Goal: Navigation & Orientation: Find specific page/section

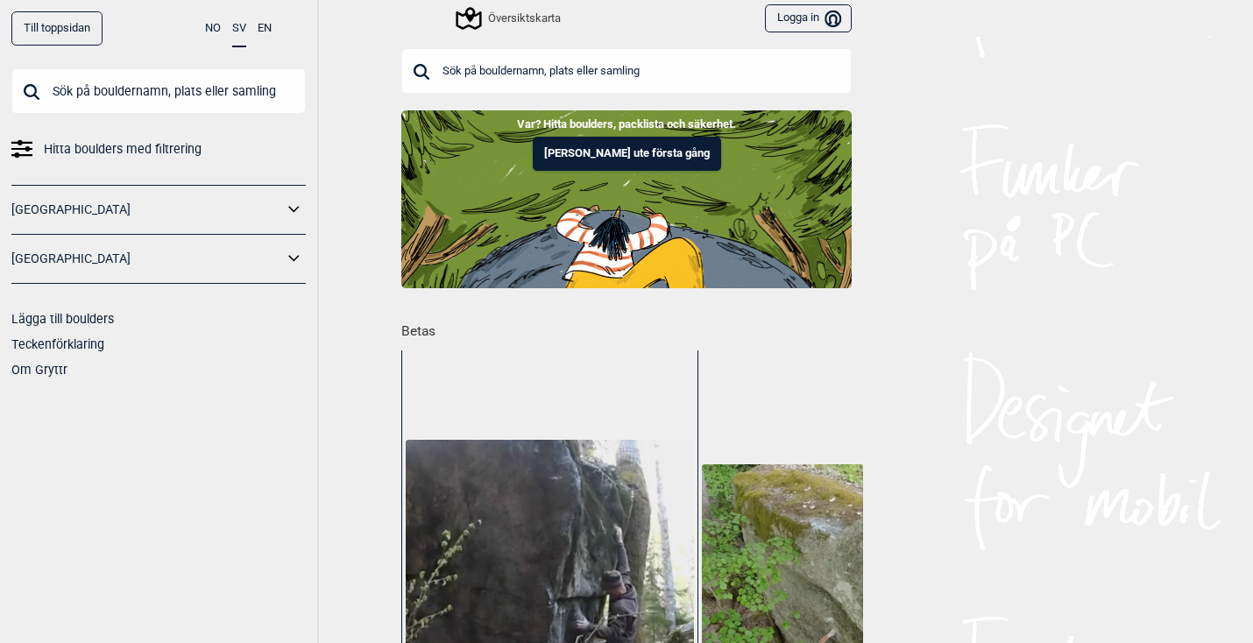
click at [299, 256] on icon at bounding box center [294, 258] width 23 height 25
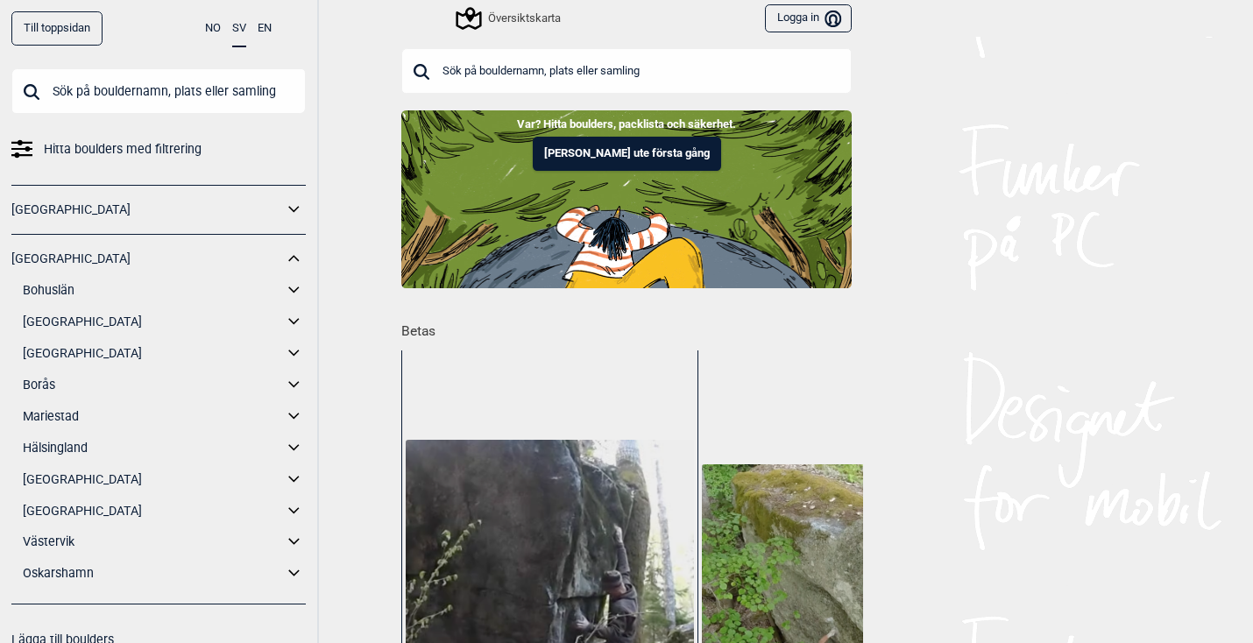
click at [294, 285] on icon at bounding box center [294, 290] width 23 height 25
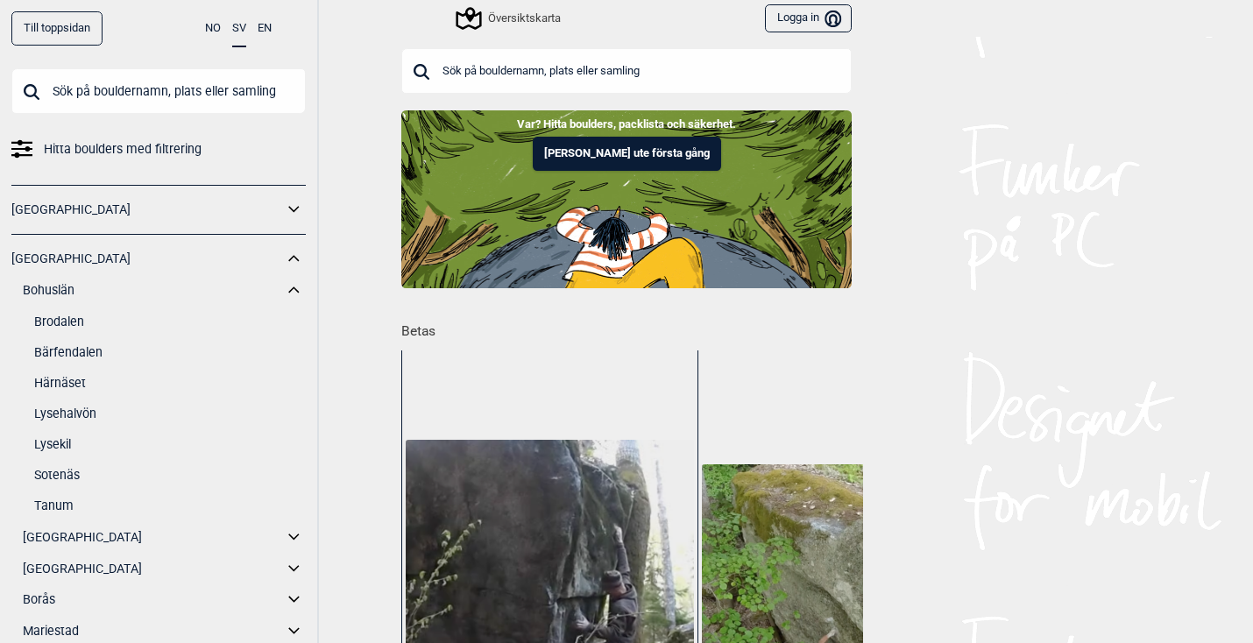
click at [60, 442] on link "Lysekil" at bounding box center [170, 444] width 272 height 25
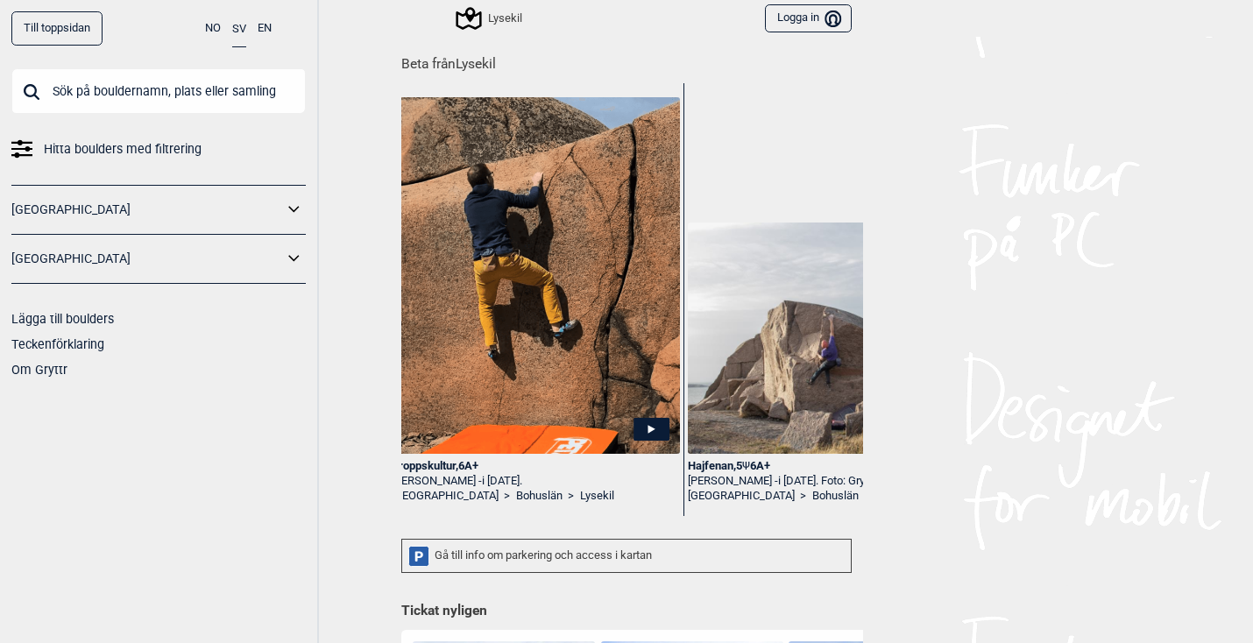
scroll to position [0, 857]
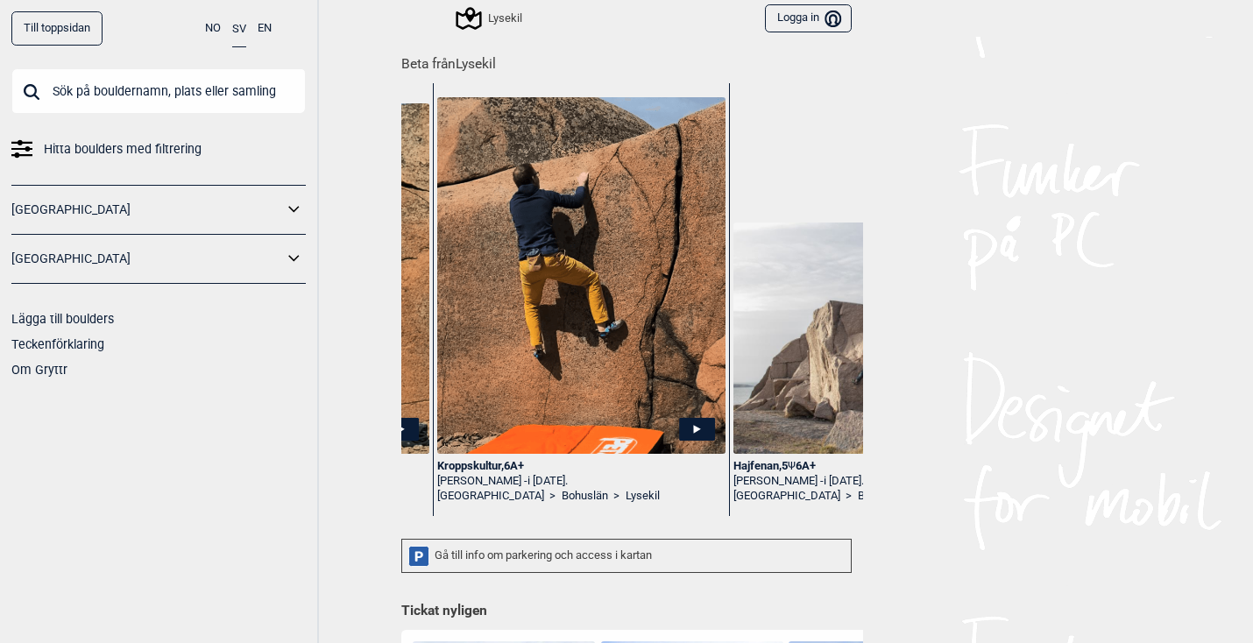
click at [565, 290] on img at bounding box center [581, 275] width 288 height 357
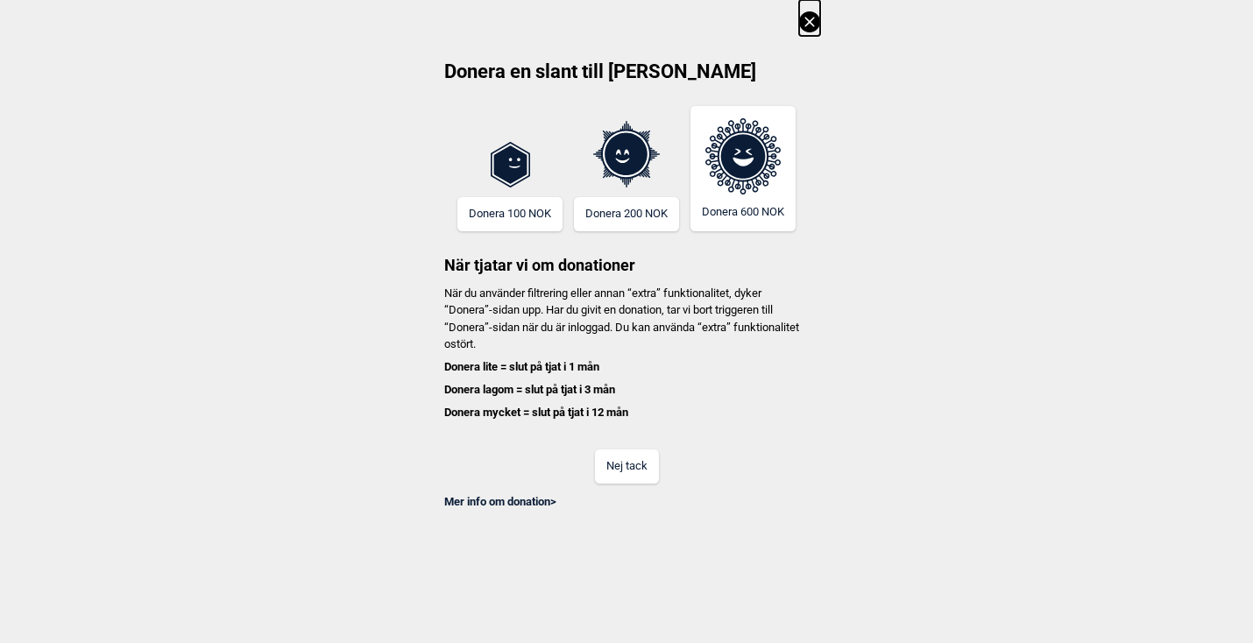
click at [630, 453] on button "Nej tack" at bounding box center [627, 466] width 64 height 34
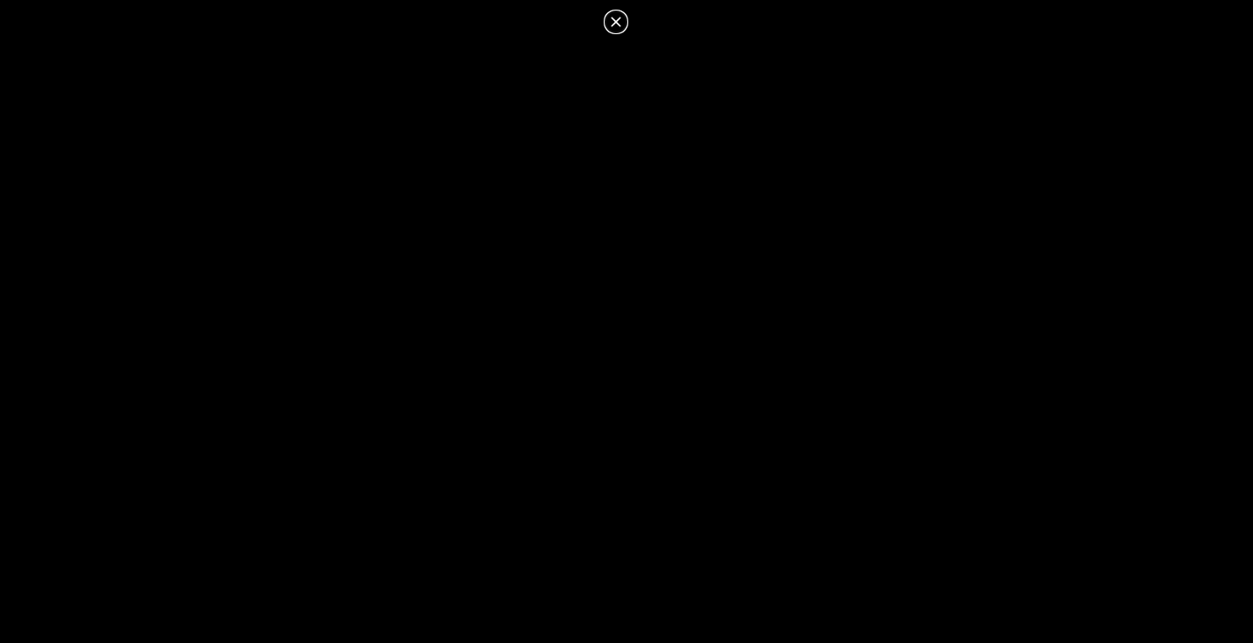
click at [617, 22] on icon at bounding box center [616, 22] width 10 height 10
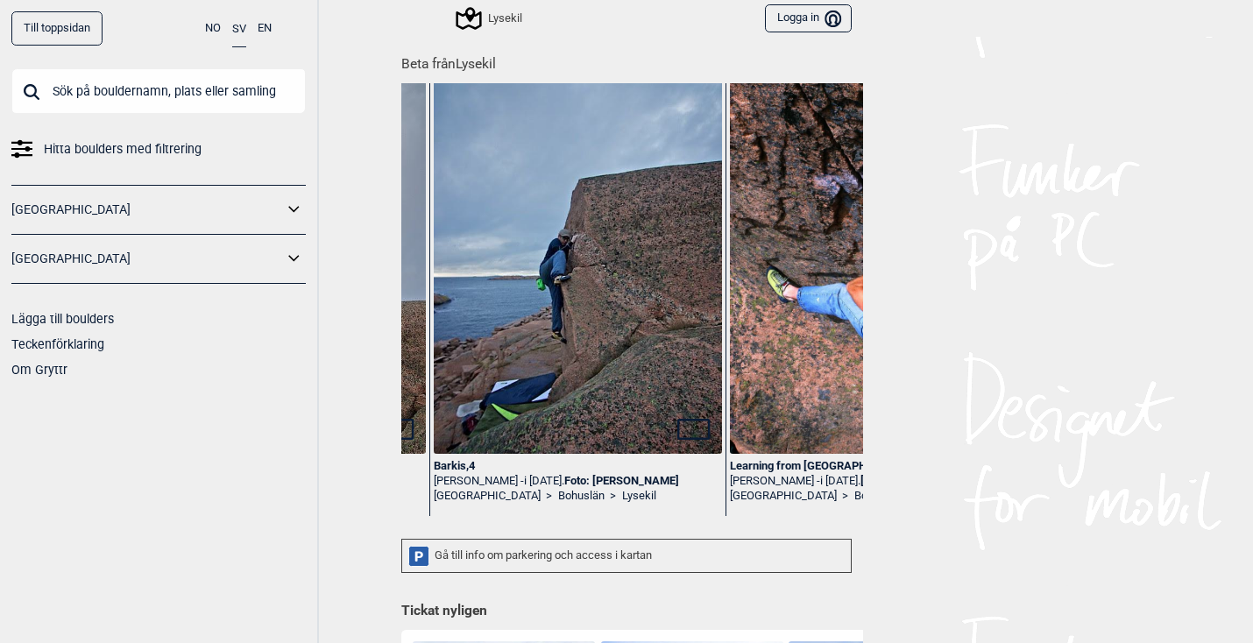
scroll to position [0, 2340]
click at [576, 284] on img at bounding box center [579, 272] width 288 height 434
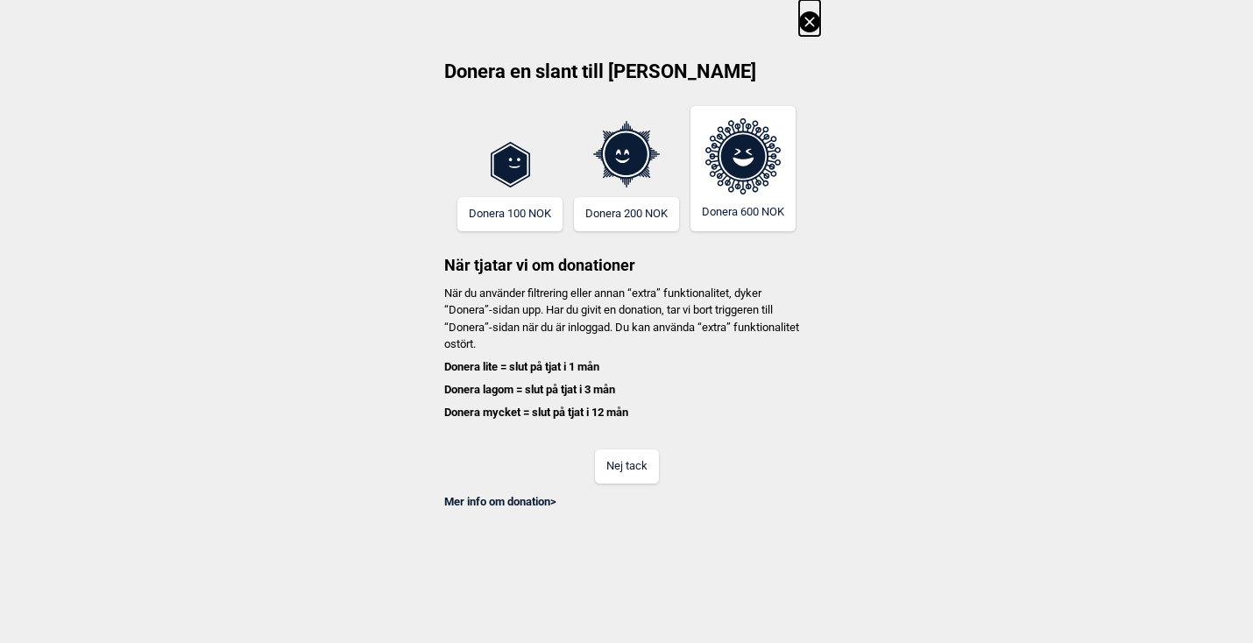
click at [629, 467] on button "Nej tack" at bounding box center [627, 466] width 64 height 34
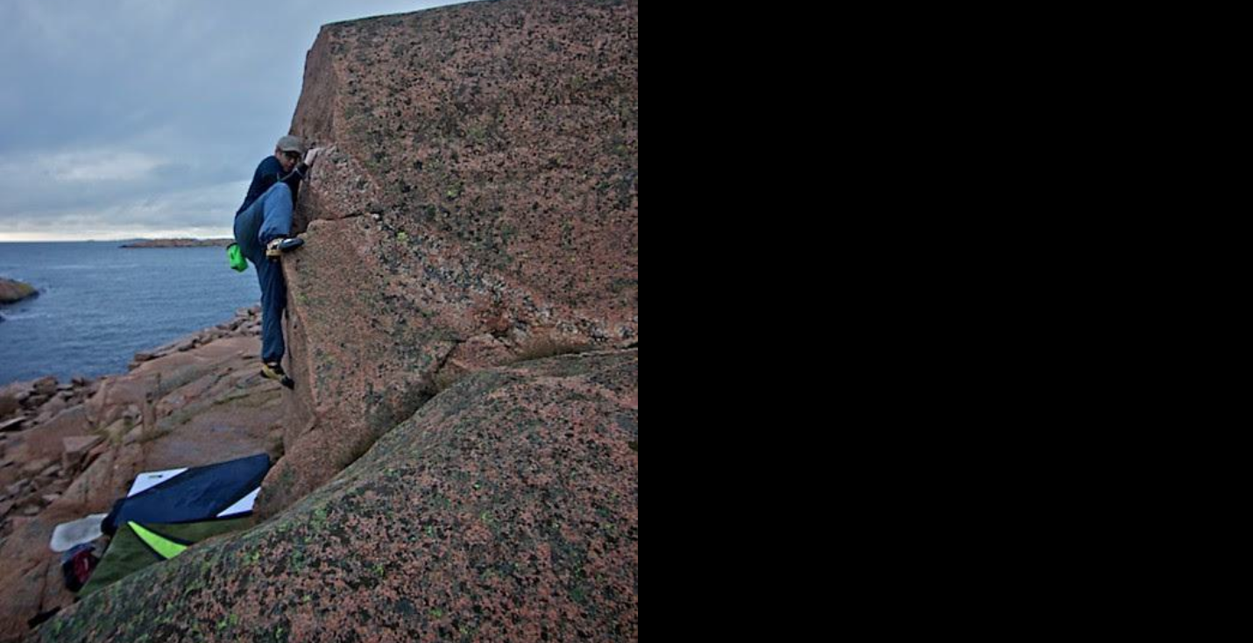
scroll to position [102, 0]
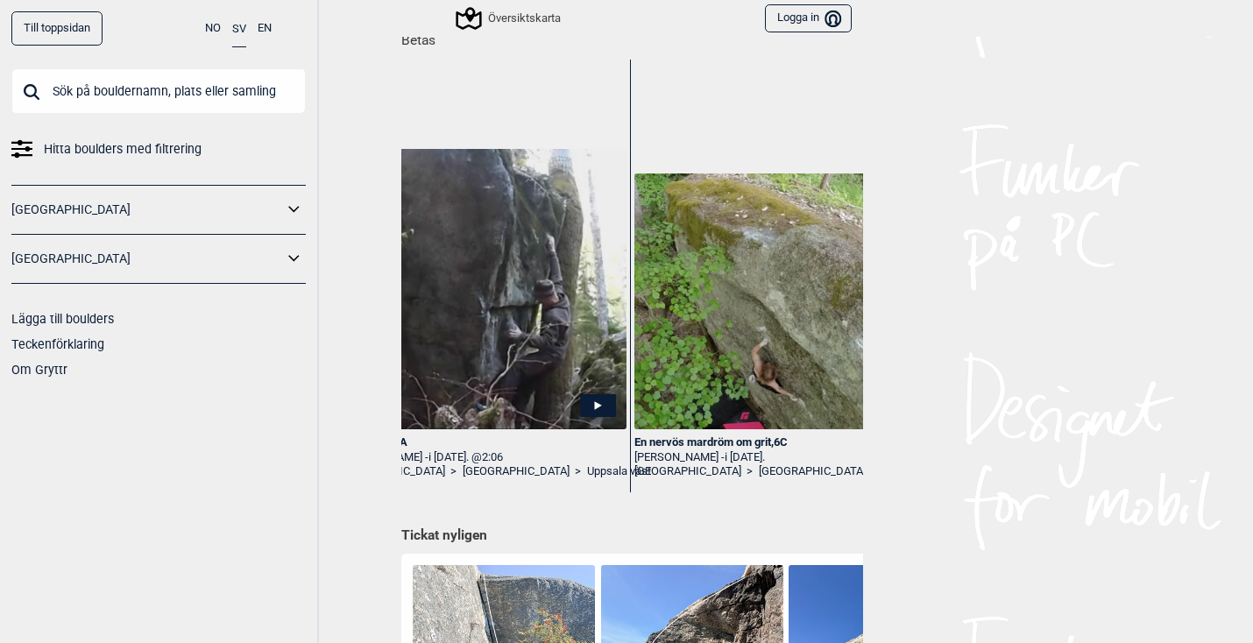
scroll to position [281, 0]
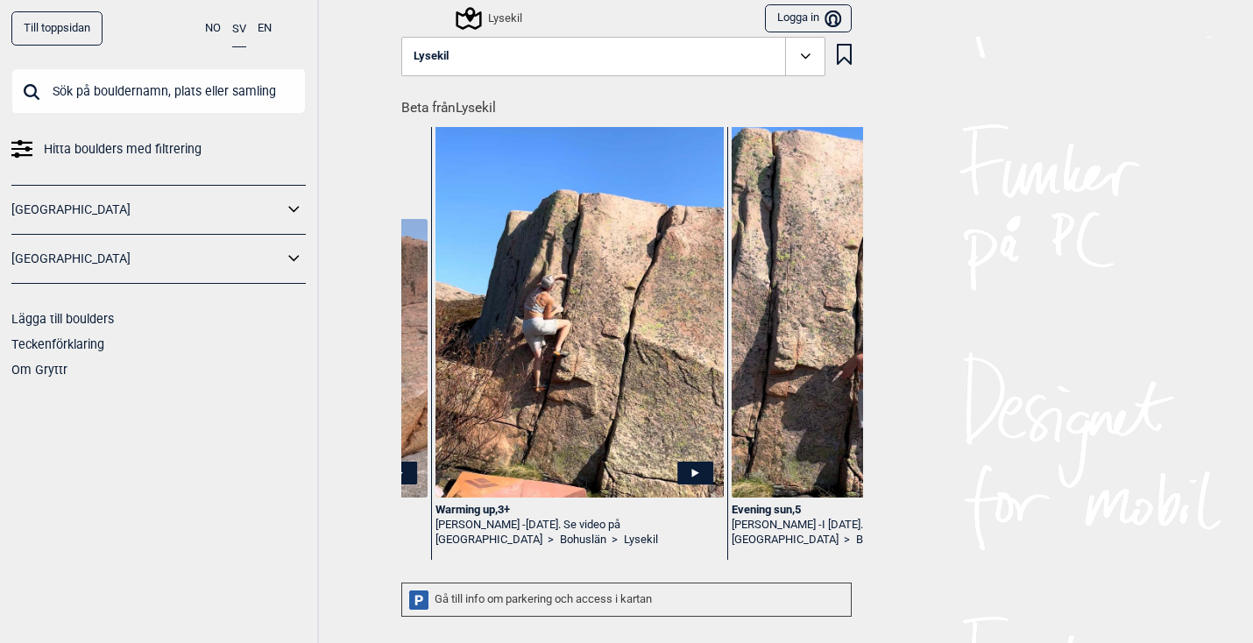
scroll to position [0, 3229]
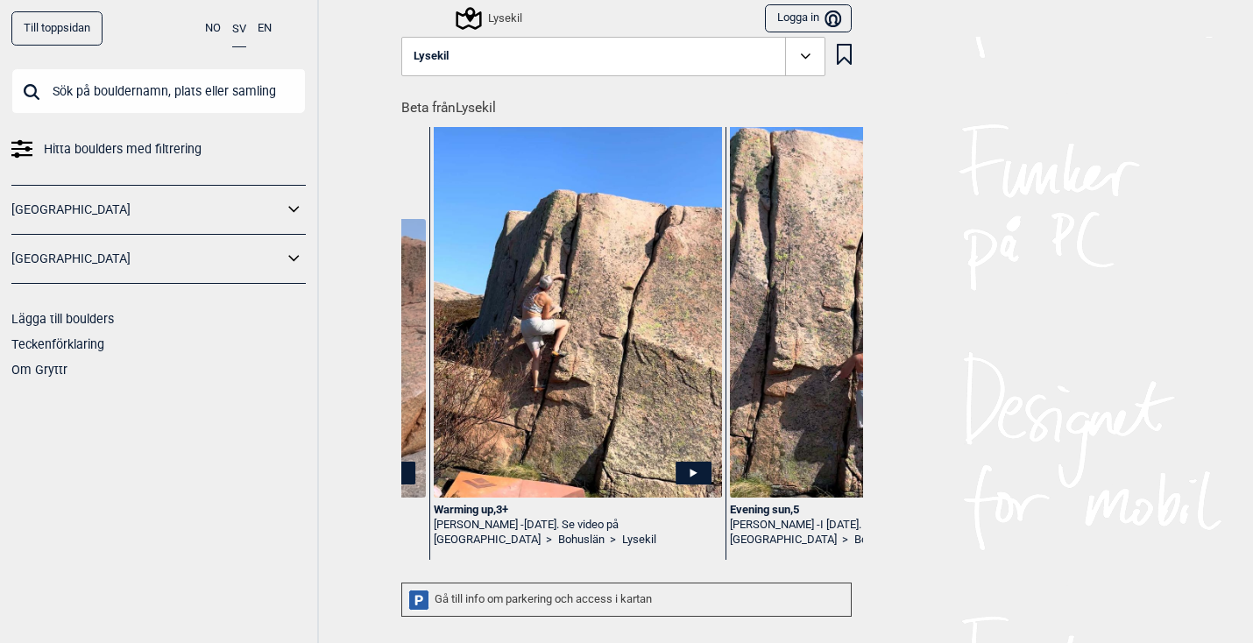
click at [556, 330] on img at bounding box center [578, 355] width 288 height 513
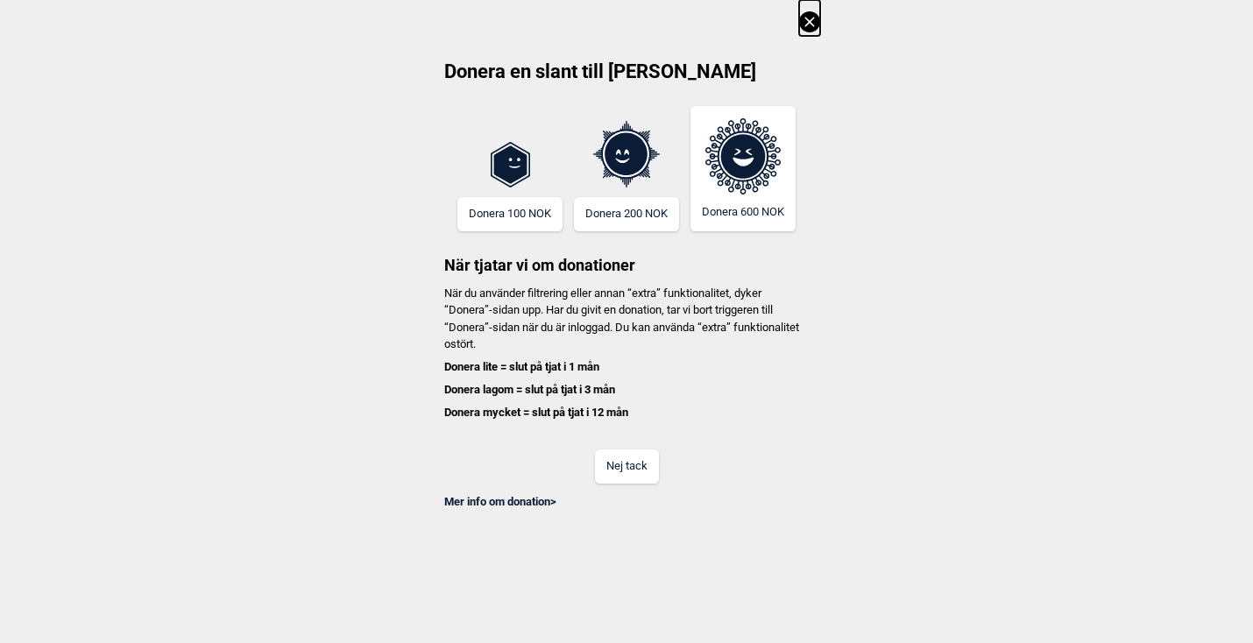
click at [629, 460] on button "Nej tack" at bounding box center [627, 466] width 64 height 34
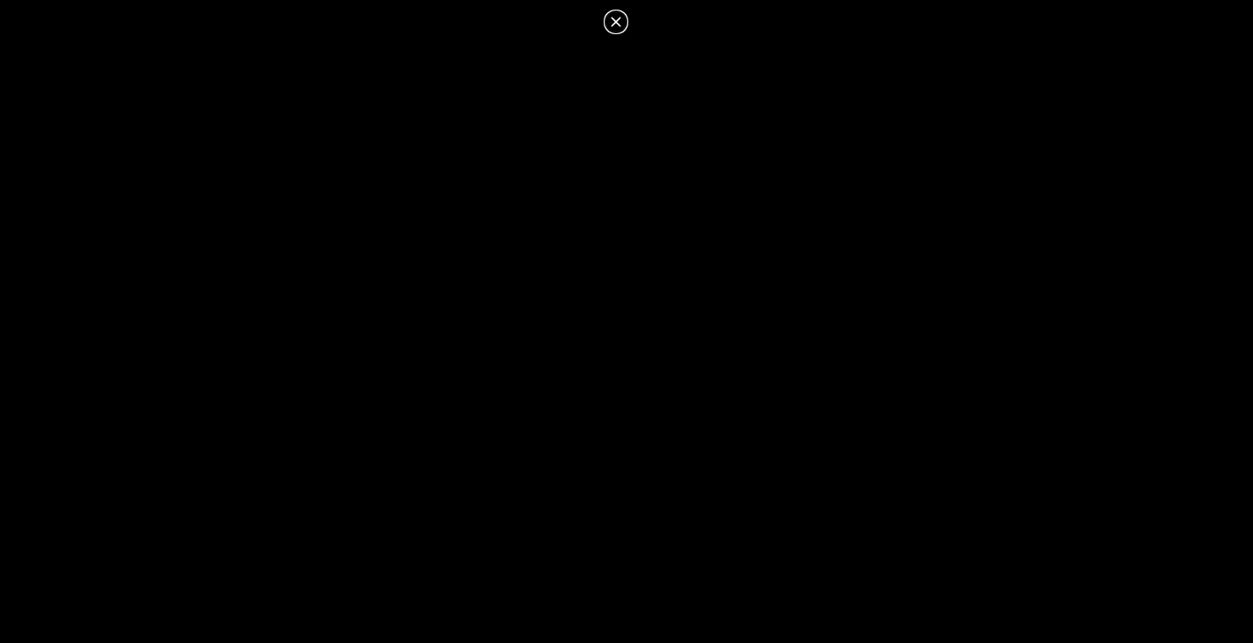
click at [618, 27] on icon at bounding box center [615, 21] width 21 height 21
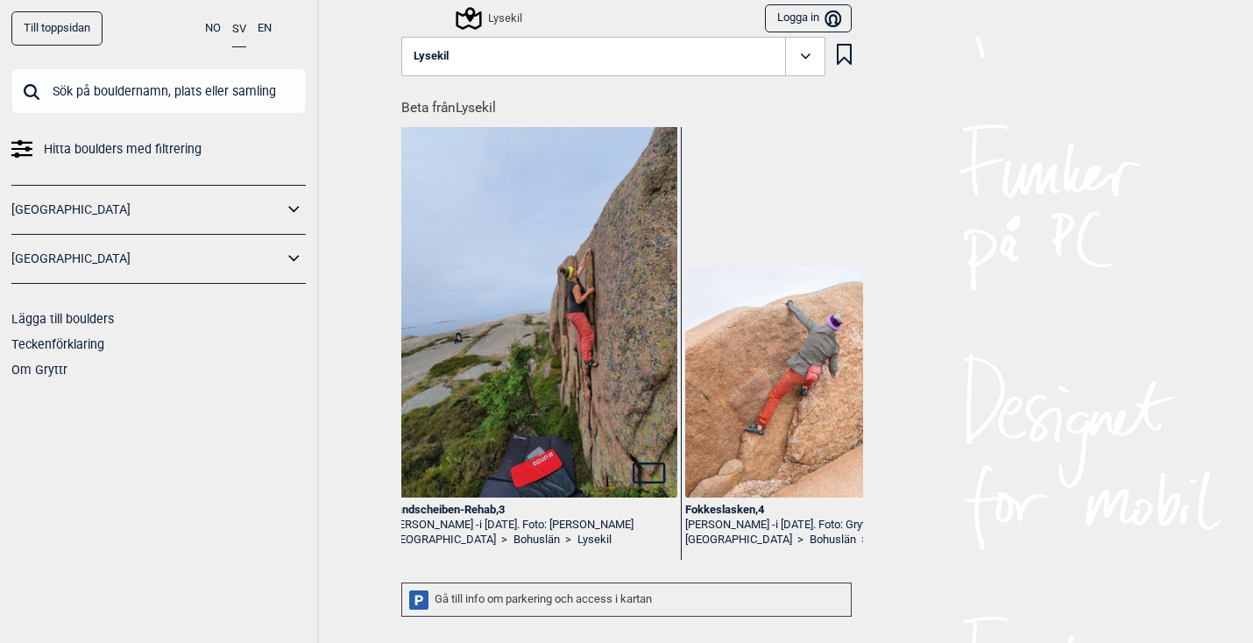
scroll to position [0, 6516]
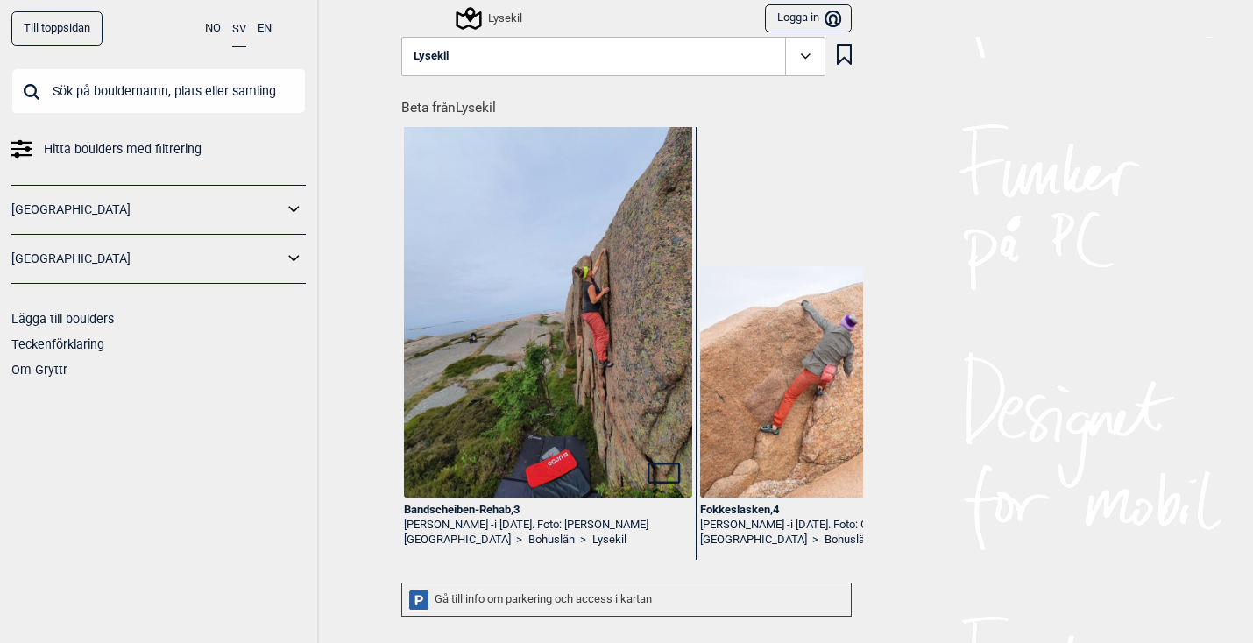
click at [589, 304] on img at bounding box center [548, 305] width 288 height 385
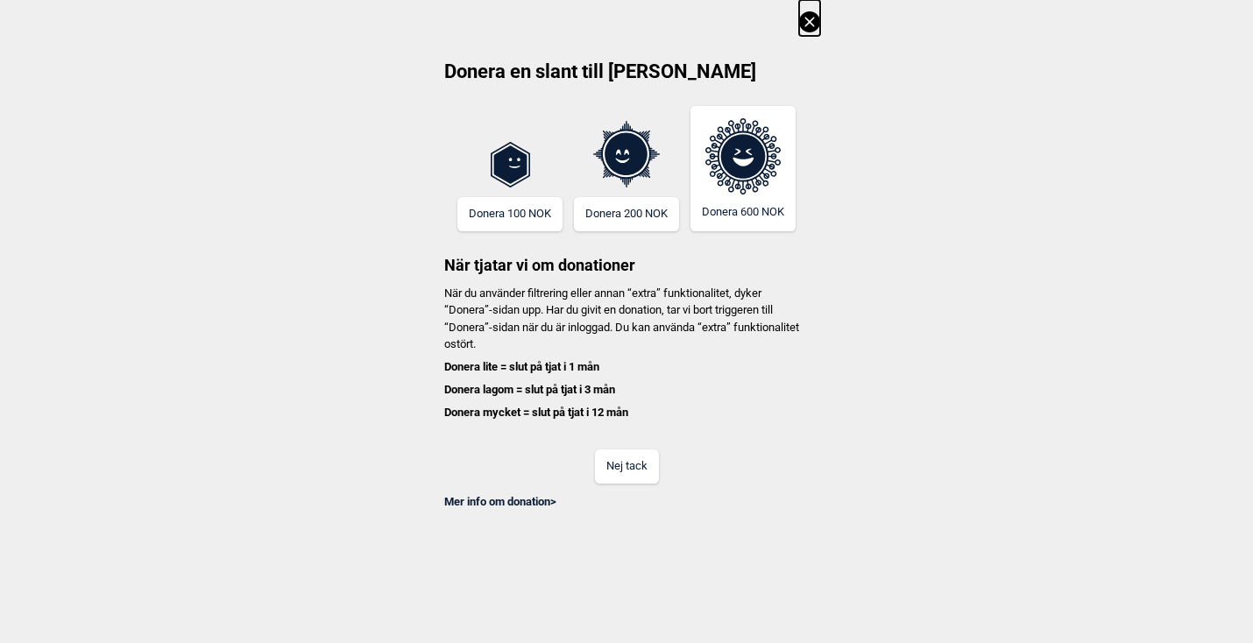
click at [650, 471] on button "Nej tack" at bounding box center [627, 466] width 64 height 34
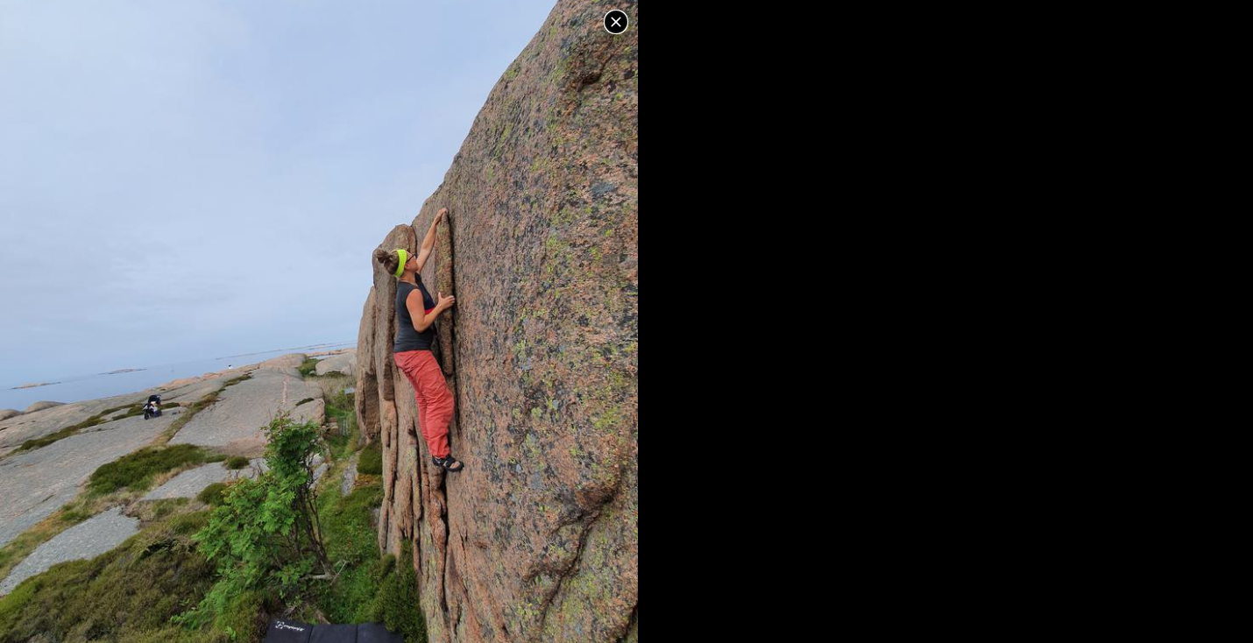
click at [618, 25] on icon at bounding box center [615, 21] width 21 height 21
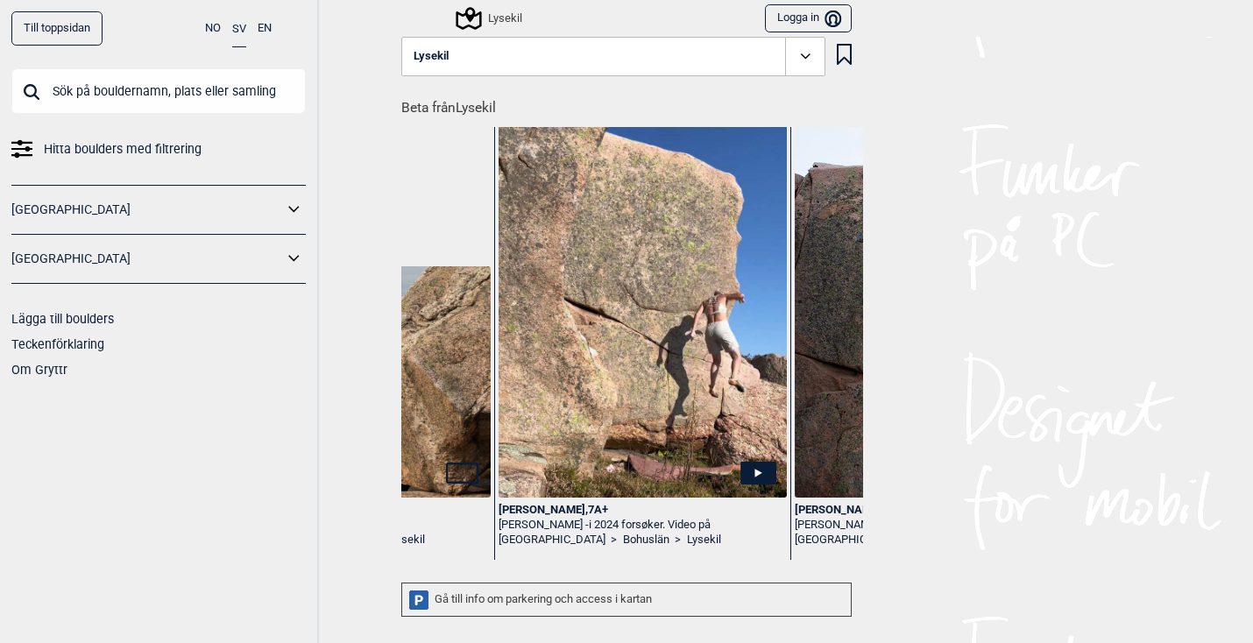
scroll to position [0, 13187]
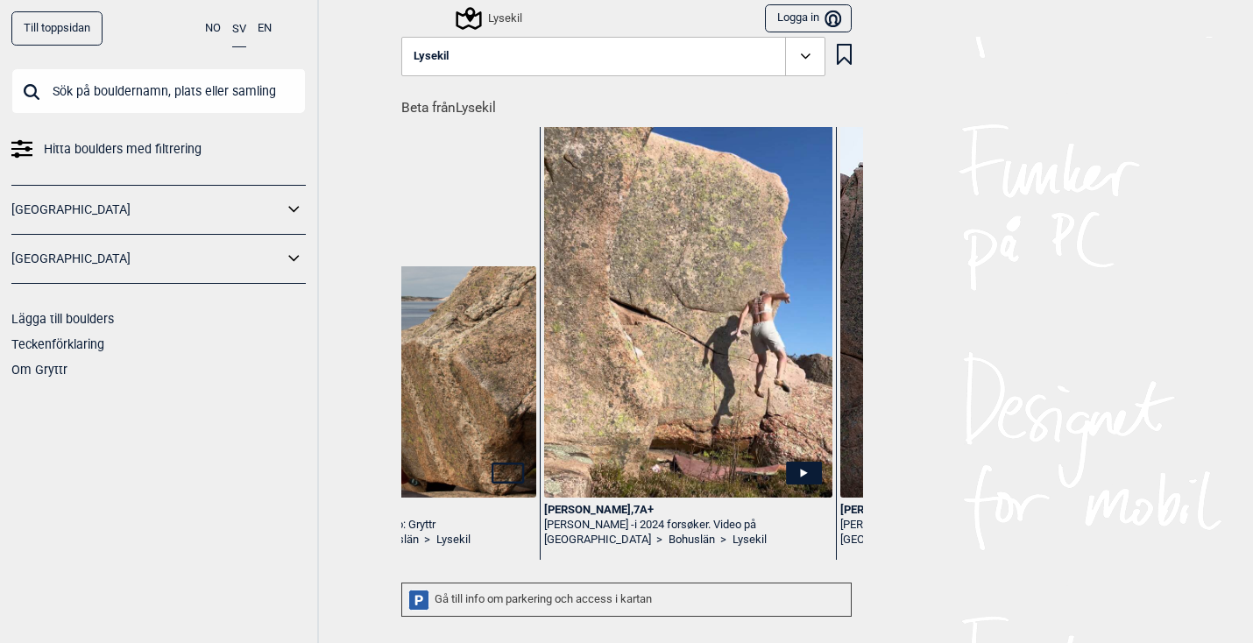
click at [807, 62] on icon at bounding box center [805, 56] width 20 height 20
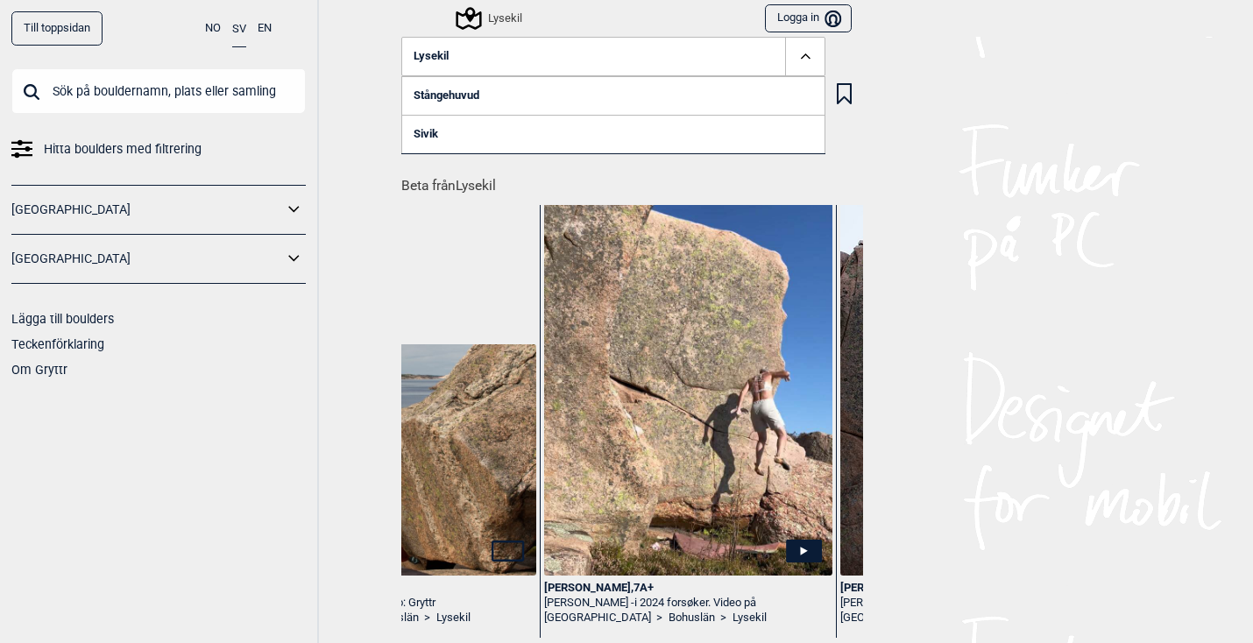
scroll to position [0, 0]
click at [292, 256] on icon at bounding box center [293, 258] width 11 height 6
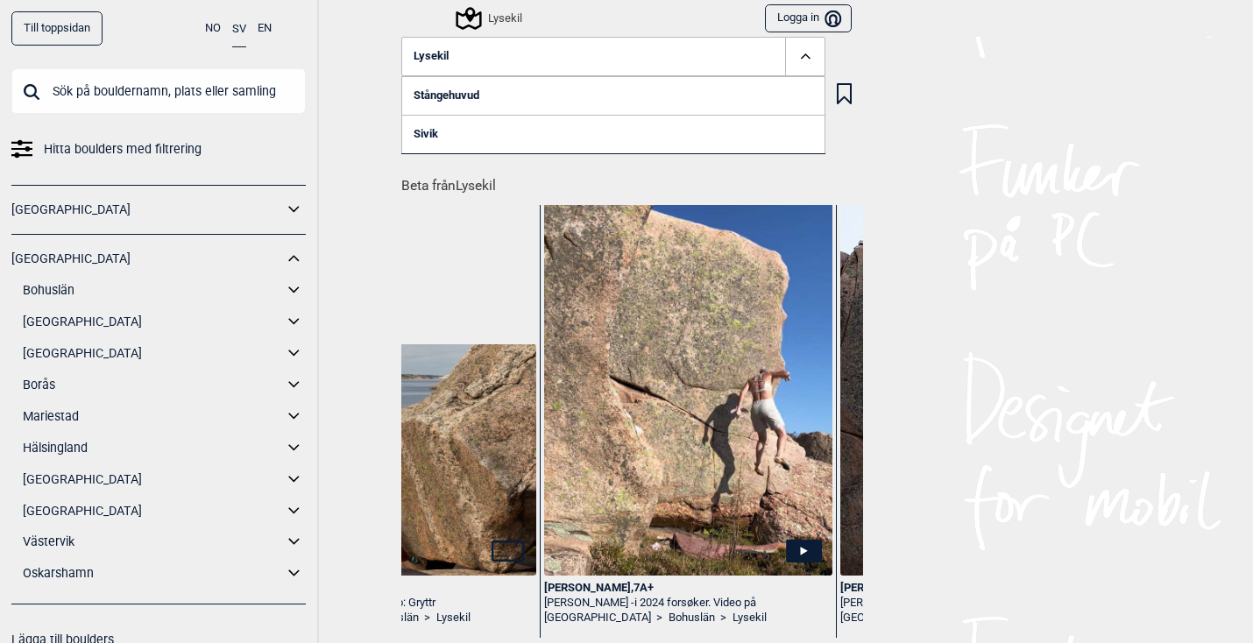
click at [292, 287] on icon at bounding box center [293, 289] width 11 height 6
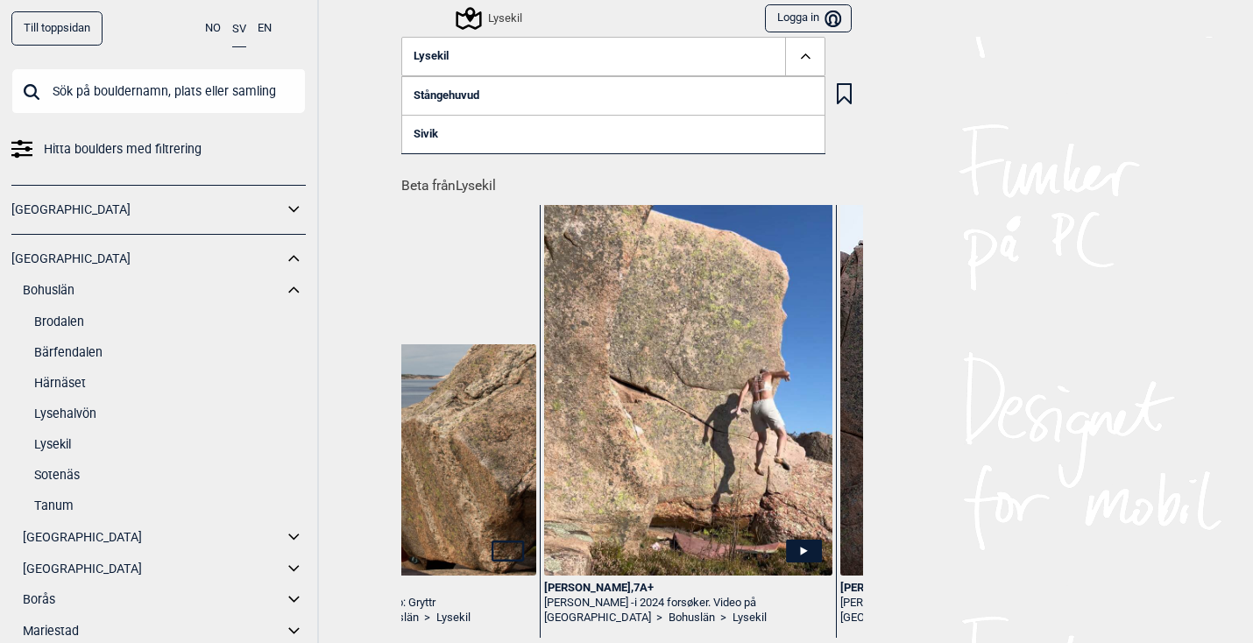
click at [65, 381] on link "Härnäset" at bounding box center [170, 383] width 272 height 25
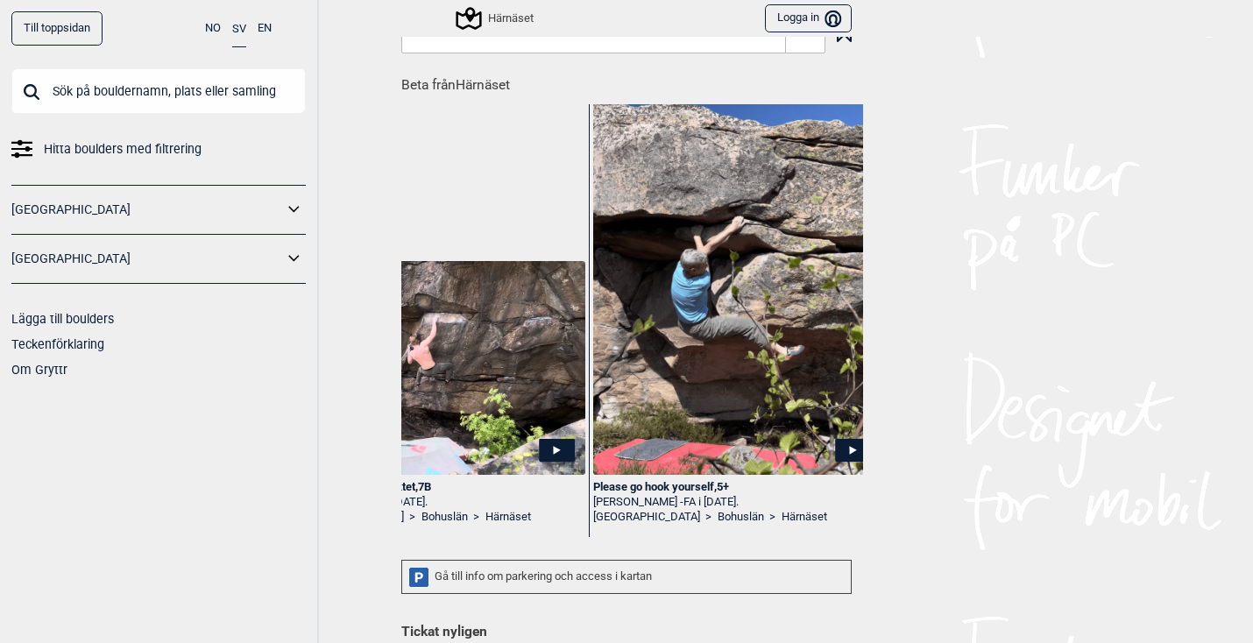
scroll to position [0, 177]
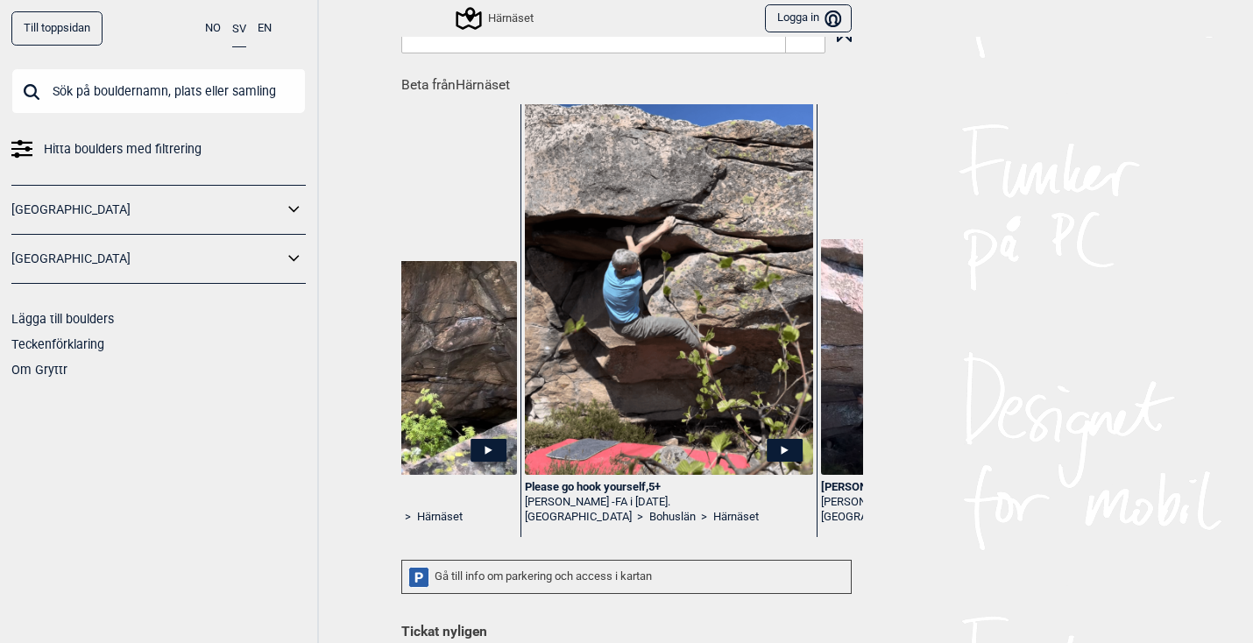
click at [694, 350] on img at bounding box center [669, 282] width 288 height 413
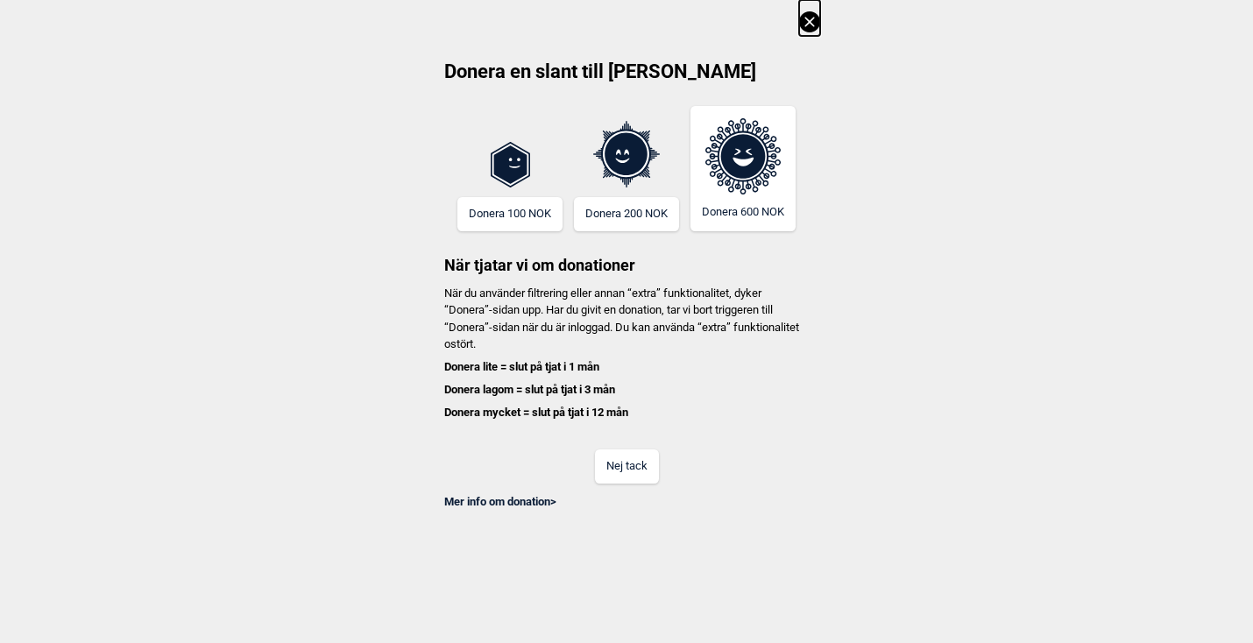
click at [632, 456] on button "Nej tack" at bounding box center [627, 466] width 64 height 34
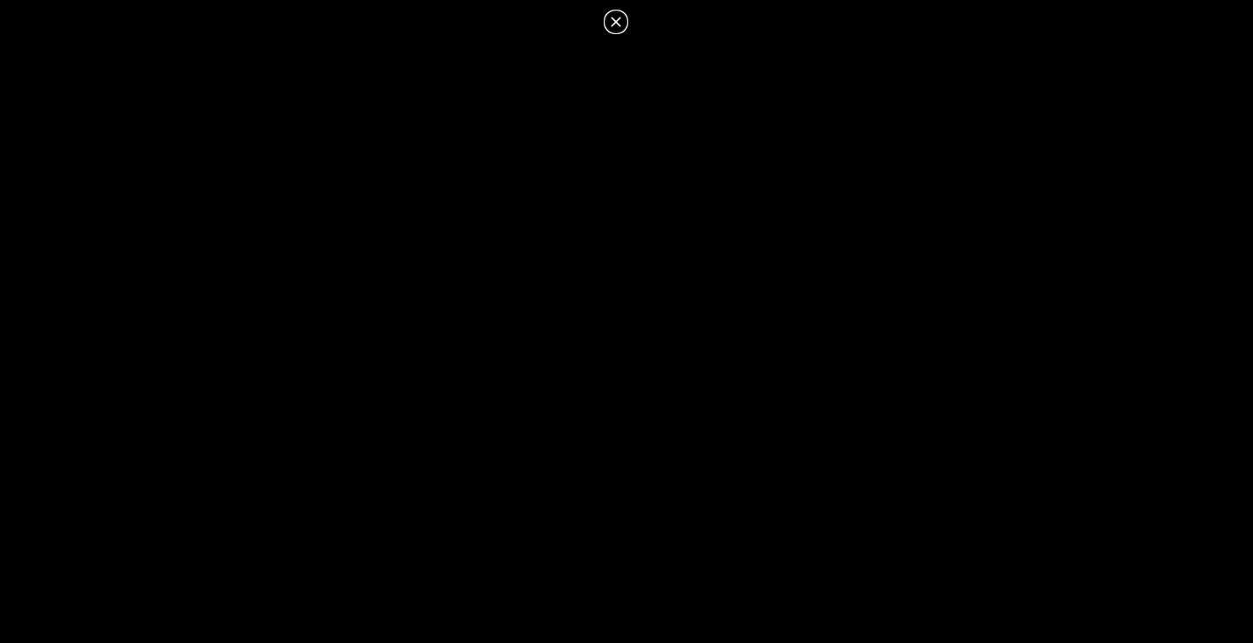
click at [614, 23] on icon at bounding box center [616, 22] width 10 height 10
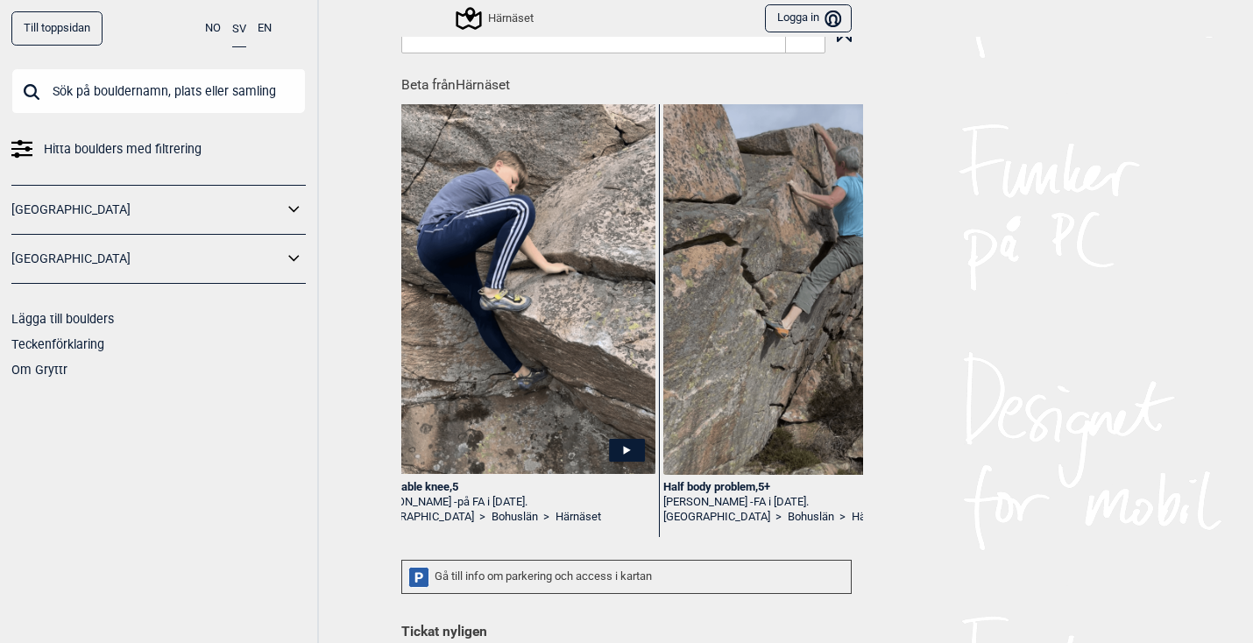
scroll to position [0, 3295]
click at [560, 352] on img at bounding box center [512, 284] width 288 height 379
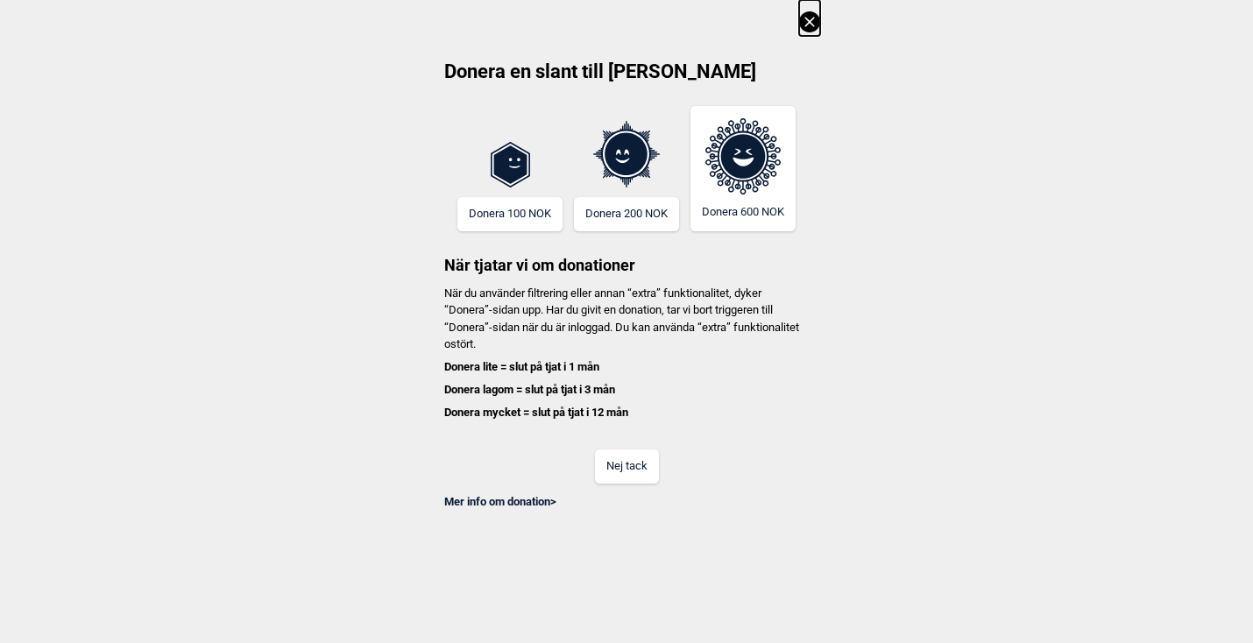
click at [633, 459] on button "Nej tack" at bounding box center [627, 466] width 64 height 34
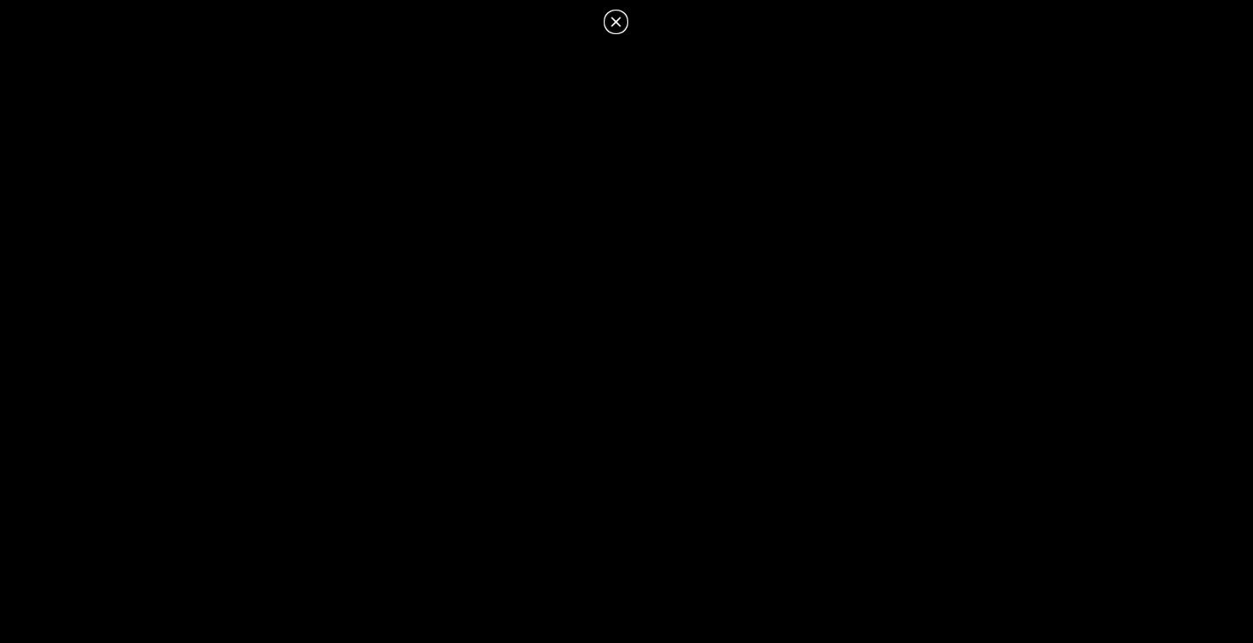
click at [612, 23] on icon at bounding box center [615, 21] width 21 height 21
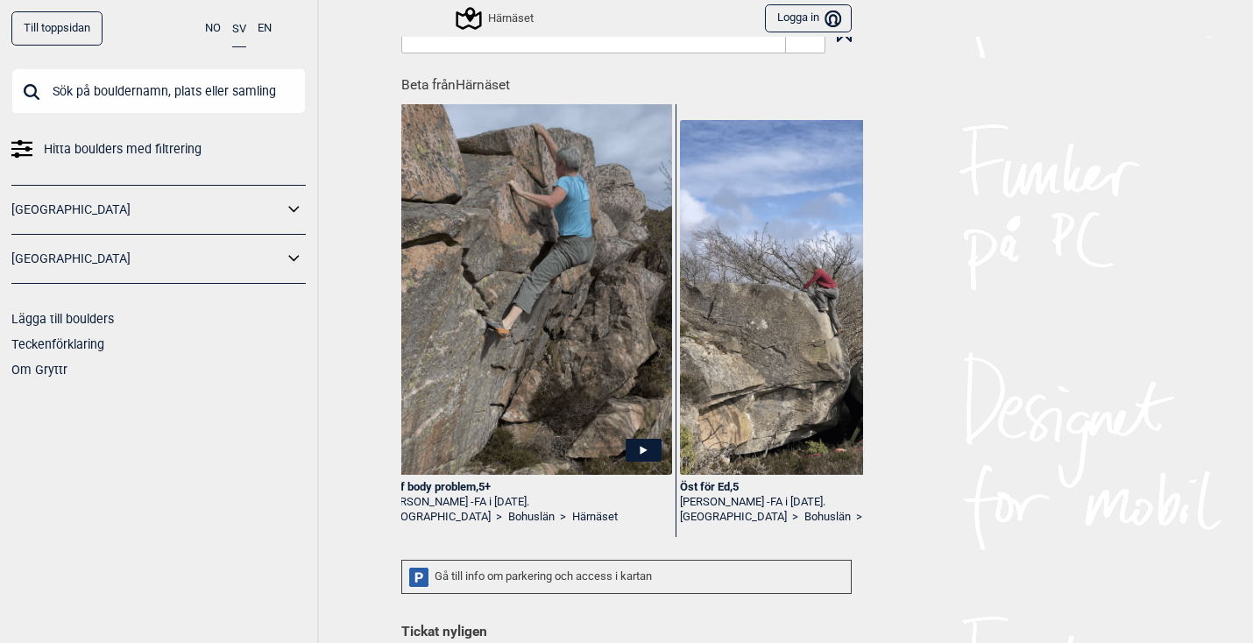
scroll to position [0, 3572]
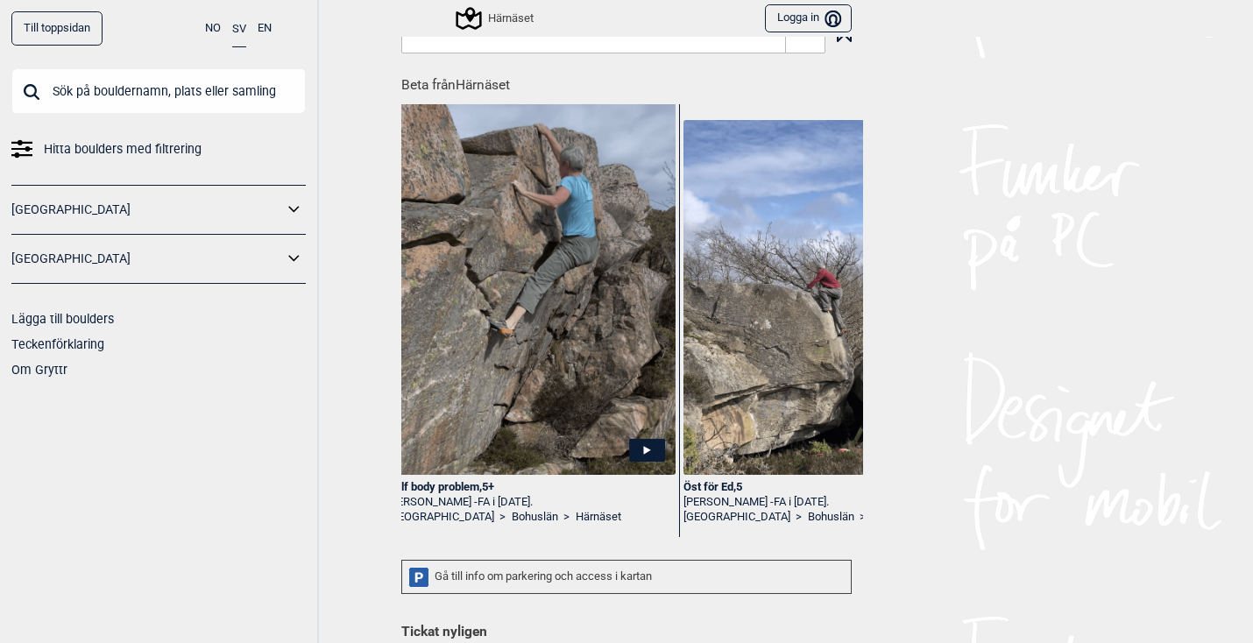
click at [566, 258] on img at bounding box center [531, 288] width 288 height 371
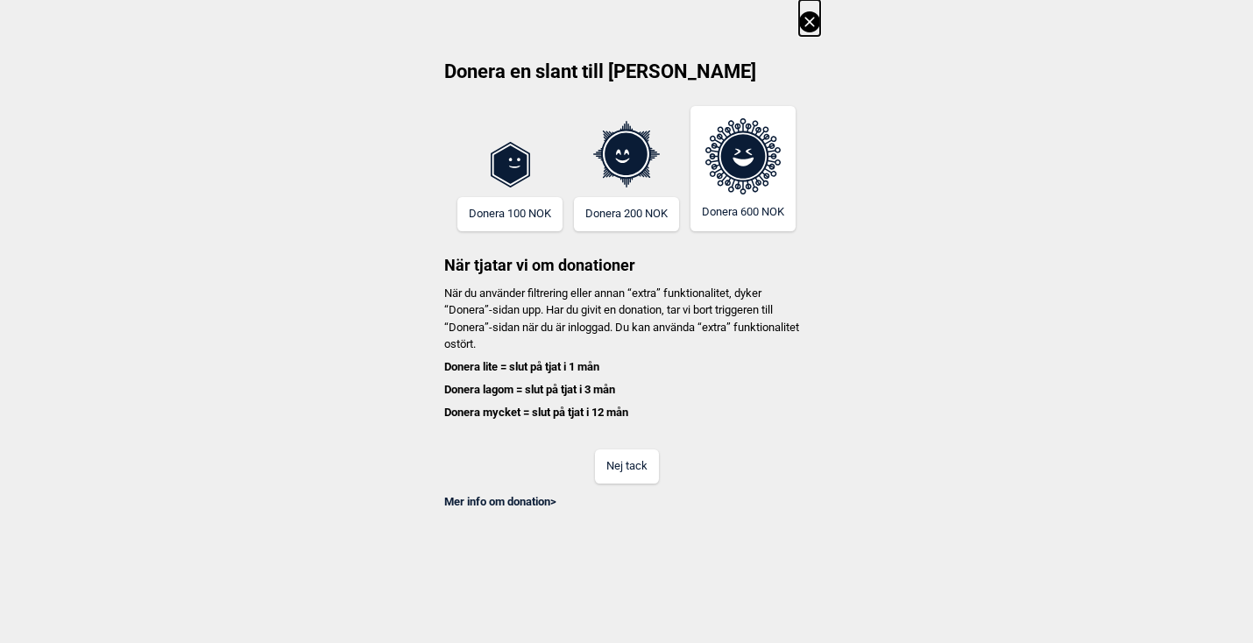
click at [643, 464] on button "Nej tack" at bounding box center [627, 466] width 64 height 34
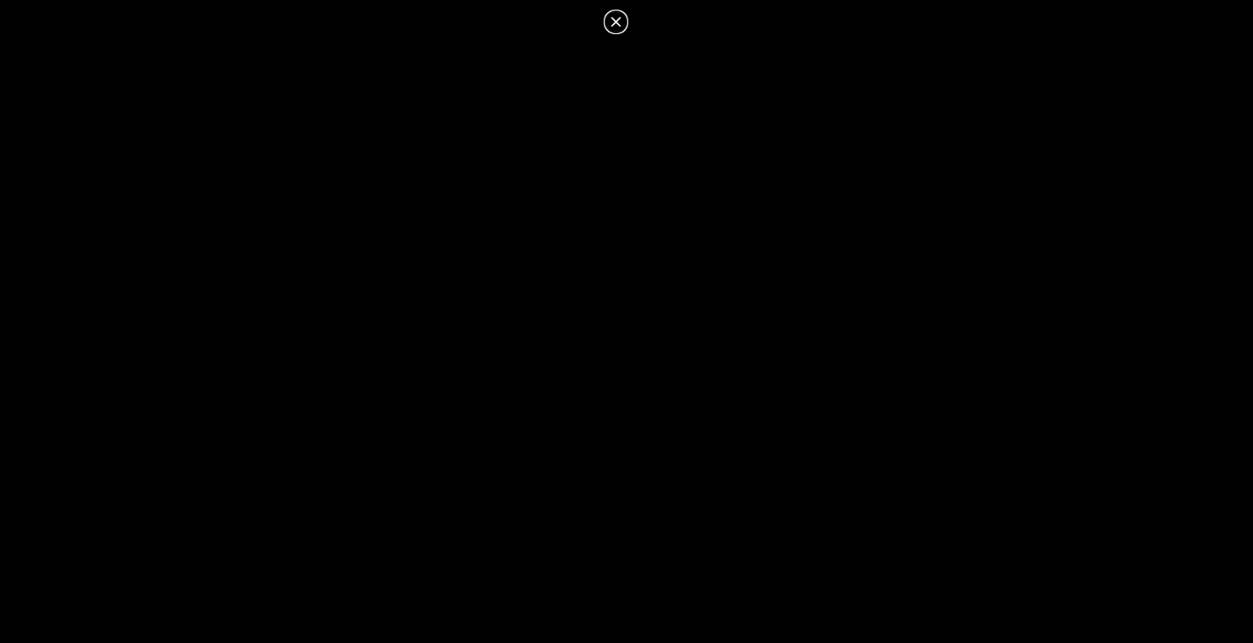
click at [619, 23] on icon at bounding box center [615, 21] width 21 height 21
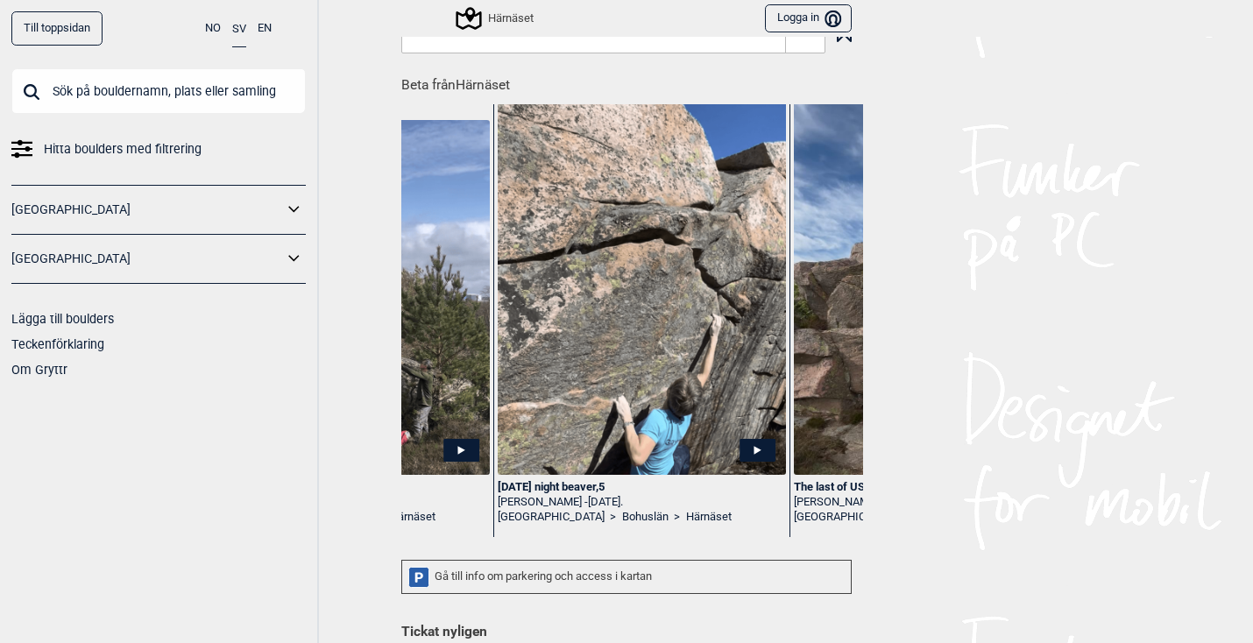
scroll to position [0, 4053]
click at [696, 293] on img at bounding box center [642, 335] width 288 height 518
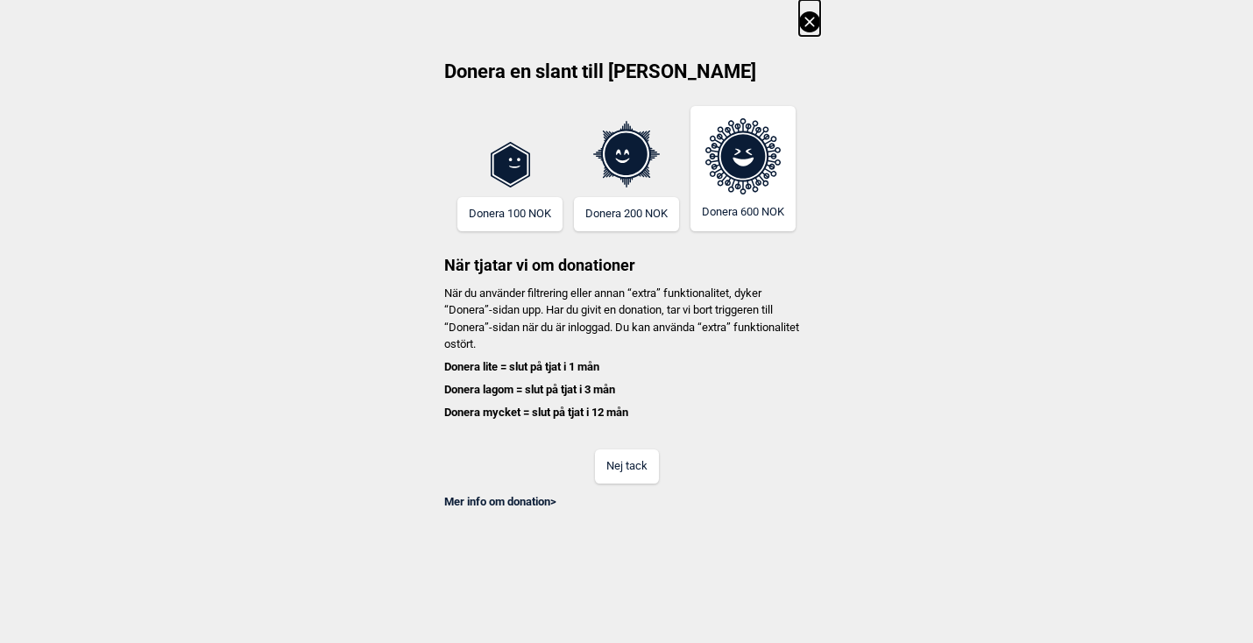
click at [633, 466] on button "Nej tack" at bounding box center [627, 466] width 64 height 34
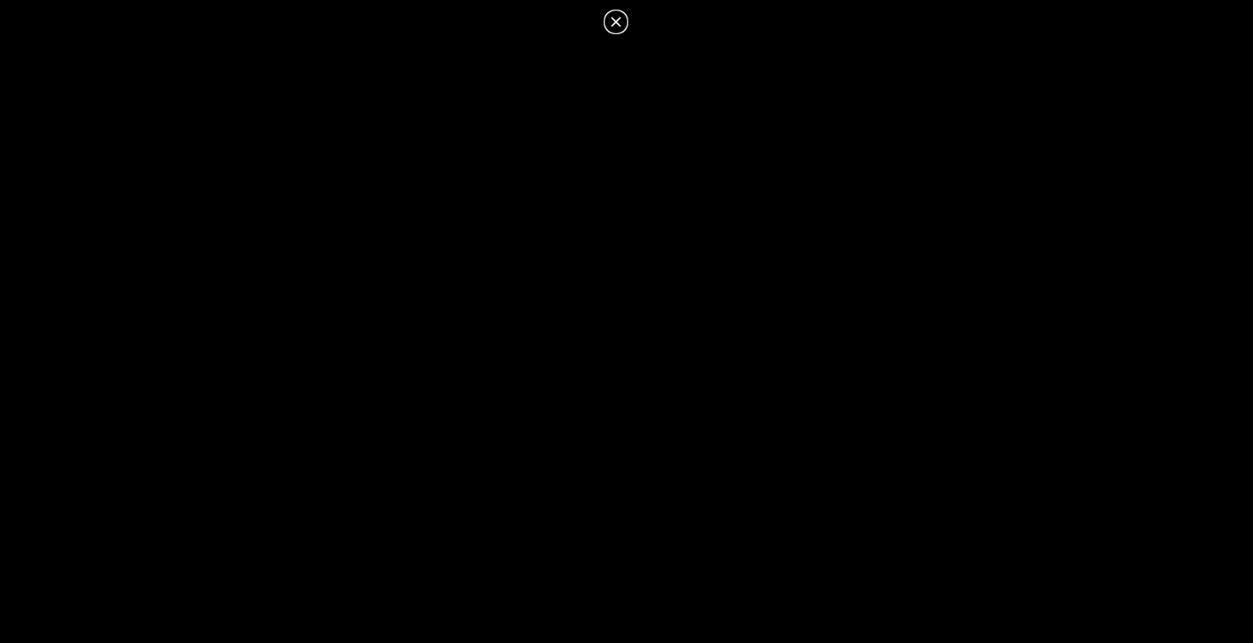
click at [609, 28] on icon at bounding box center [615, 21] width 21 height 21
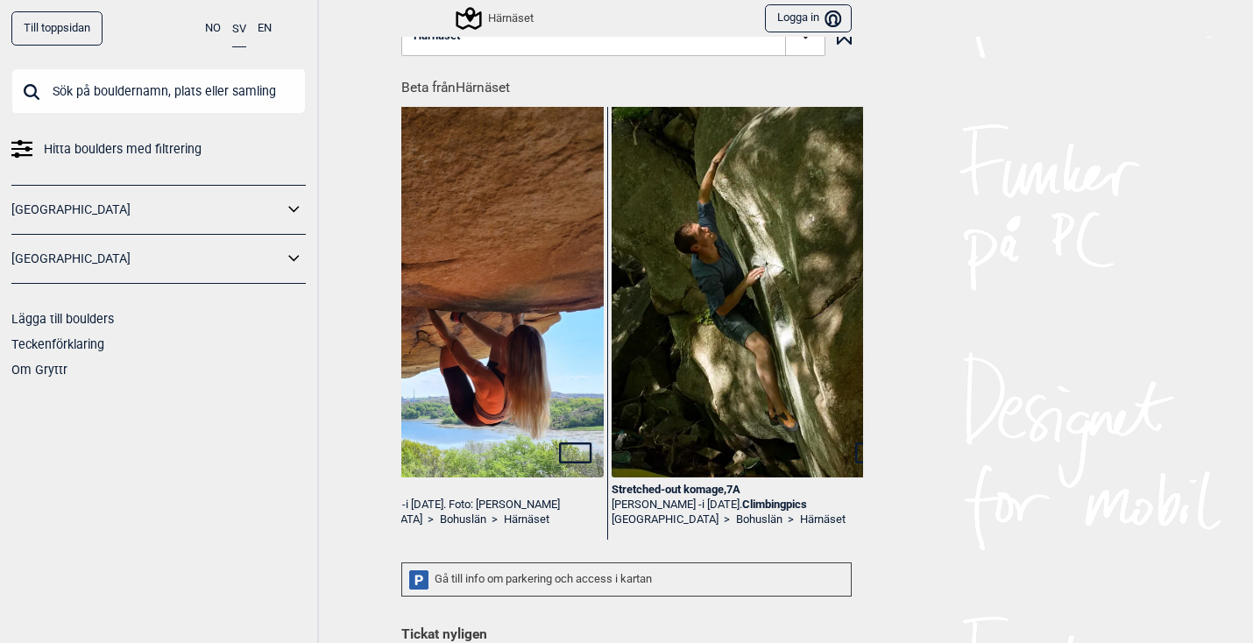
scroll to position [0, 13717]
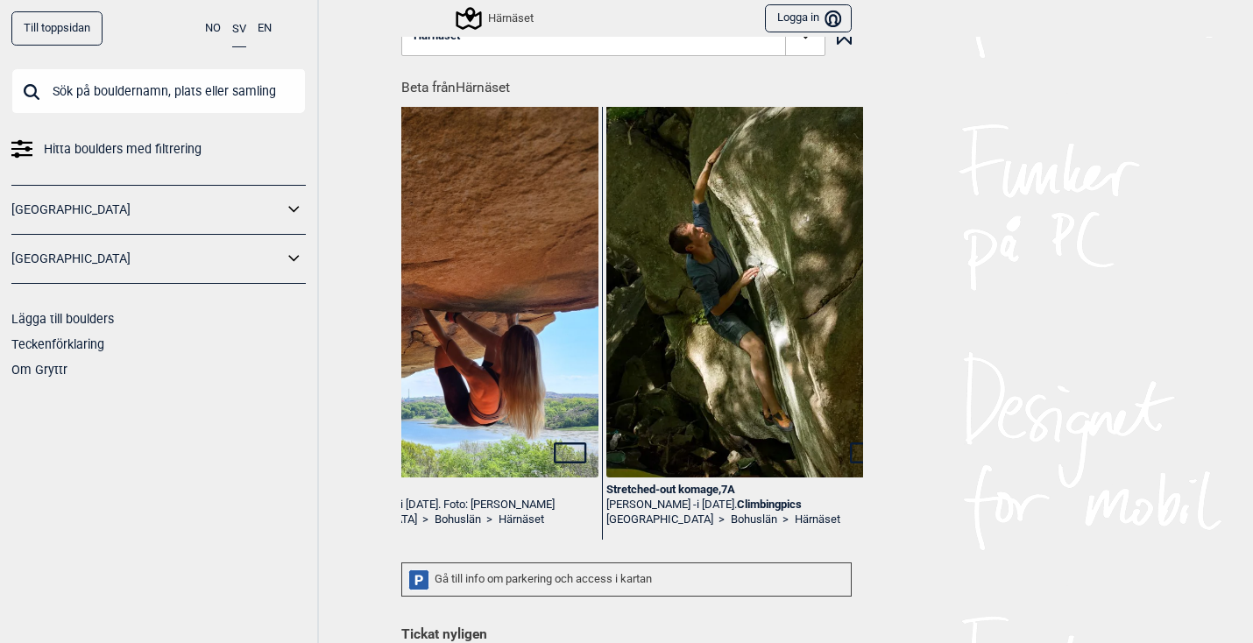
click at [75, 341] on link "Teckenförklaring" at bounding box center [57, 344] width 93 height 14
